Goal: Transaction & Acquisition: Purchase product/service

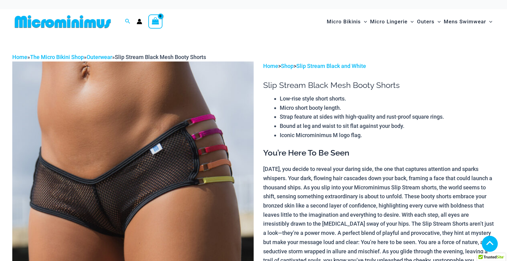
scroll to position [125, 0]
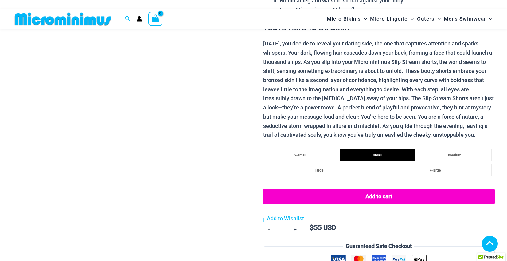
select select
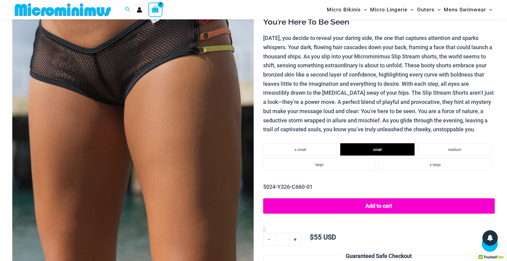
click at [389, 209] on button "Add to cart" at bounding box center [379, 205] width 232 height 15
